Goal: Task Accomplishment & Management: Manage account settings

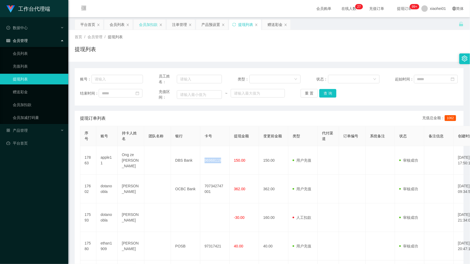
click at [148, 26] on div "会员加扣款" at bounding box center [148, 24] width 19 height 10
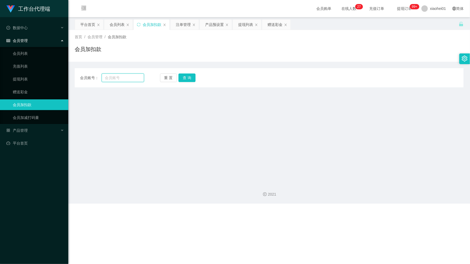
click at [124, 79] on input "text" at bounding box center [123, 77] width 42 height 9
paste input "apple11"
type input "apple11"
click at [188, 76] on button "查 询" at bounding box center [186, 77] width 17 height 9
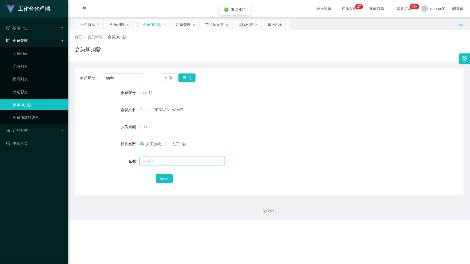
click at [158, 160] on input "text" at bounding box center [182, 161] width 85 height 9
type input "80"
click at [159, 182] on button "确 定" at bounding box center [164, 178] width 17 height 9
click at [112, 27] on div "会员列表" at bounding box center [117, 24] width 15 height 10
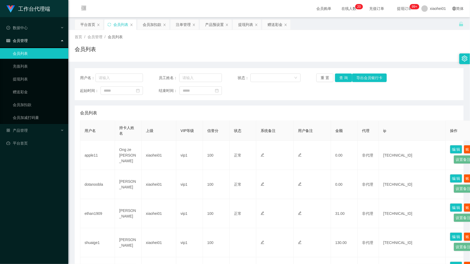
click at [248, 31] on div "首页 / 会员管理 / 会员列表 / 会员列表" at bounding box center [269, 46] width 402 height 32
click at [251, 25] on div "提现列表" at bounding box center [245, 24] width 15 height 10
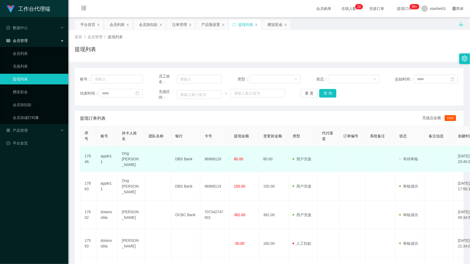
click at [213, 159] on td "96968119" at bounding box center [214, 159] width 29 height 26
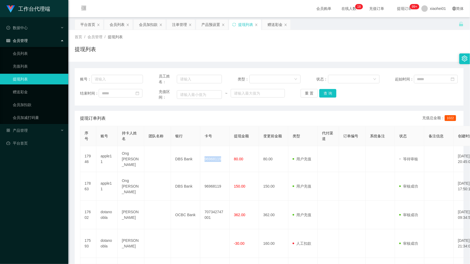
copy td "96968119"
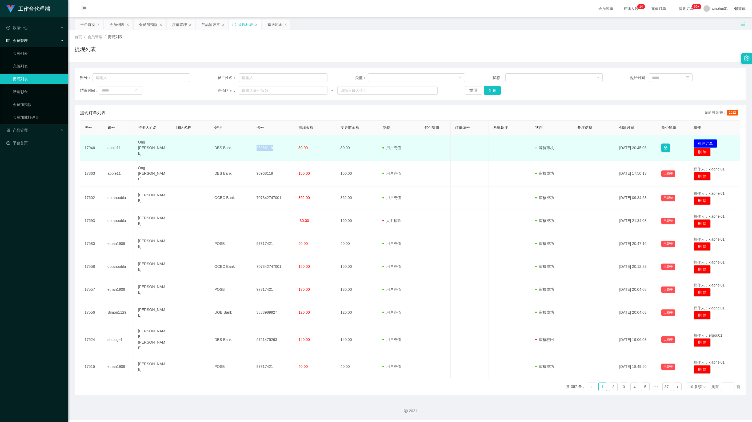
click at [470, 140] on button "处理订单" at bounding box center [705, 143] width 23 height 9
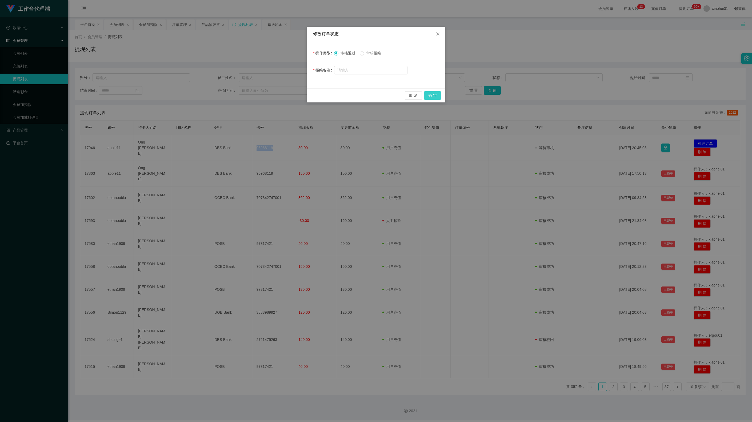
click at [435, 93] on button "确 定" at bounding box center [432, 95] width 17 height 9
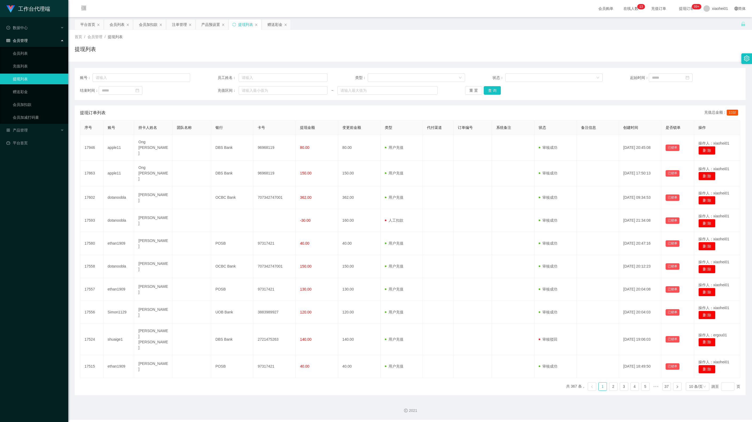
click at [614, 107] on div "提现订单列表 充值总金额： 1102" at bounding box center [410, 112] width 660 height 15
